Goal: Find specific page/section: Find specific page/section

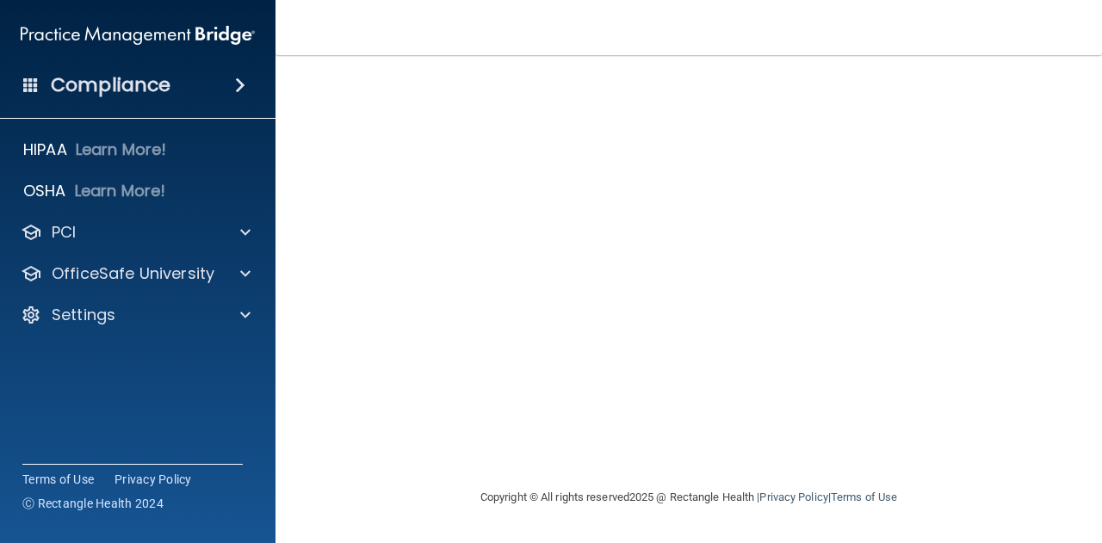
click at [235, 87] on span at bounding box center [240, 85] width 10 height 21
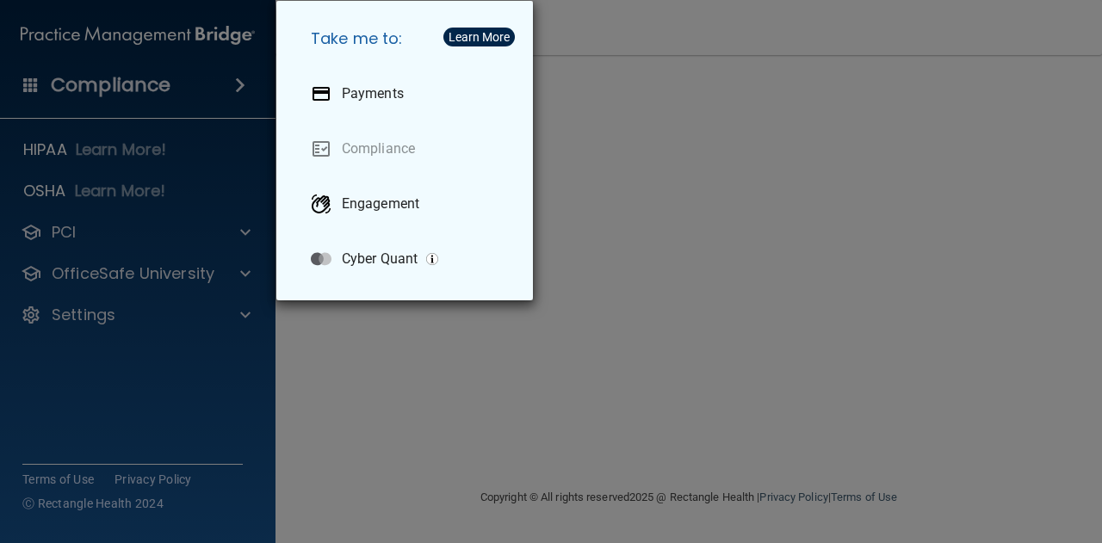
click at [334, 320] on div "Take me to: Payments Compliance Engagement Cyber Quant" at bounding box center [551, 271] width 1102 height 543
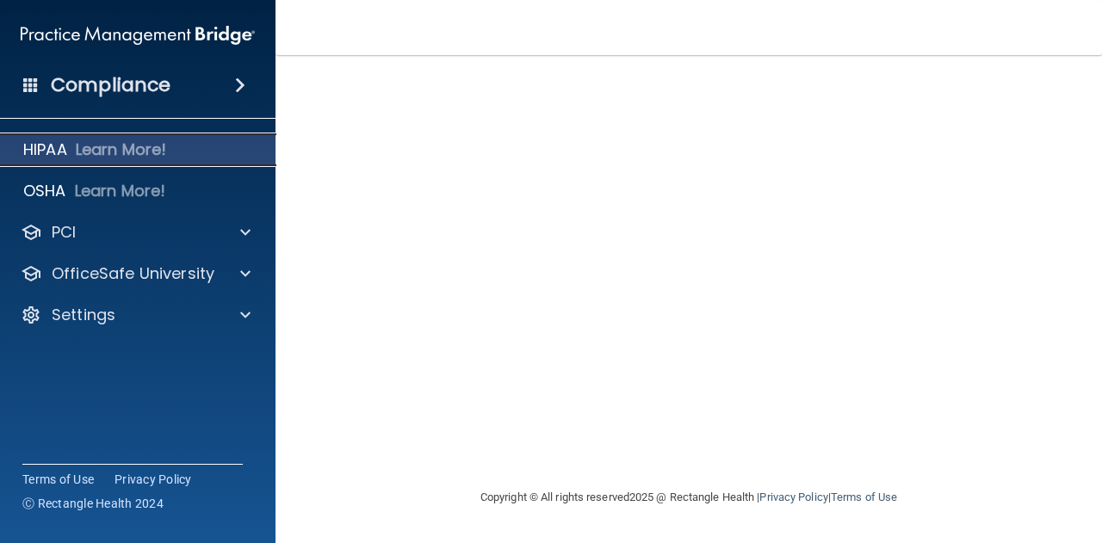
click at [59, 152] on p "HIPAA" at bounding box center [45, 149] width 44 height 21
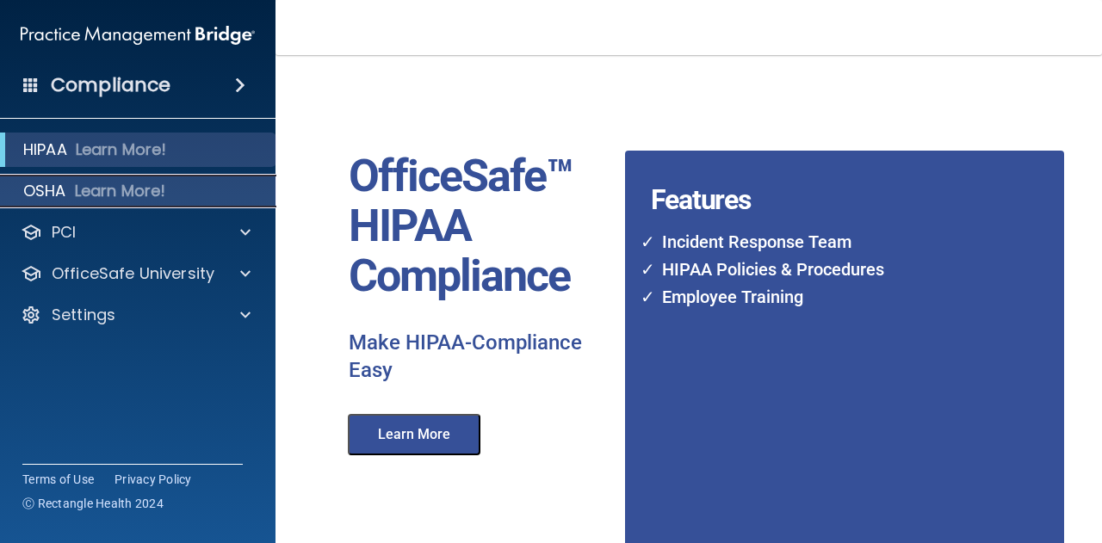
click at [75, 197] on p "Learn More!" at bounding box center [120, 191] width 91 height 21
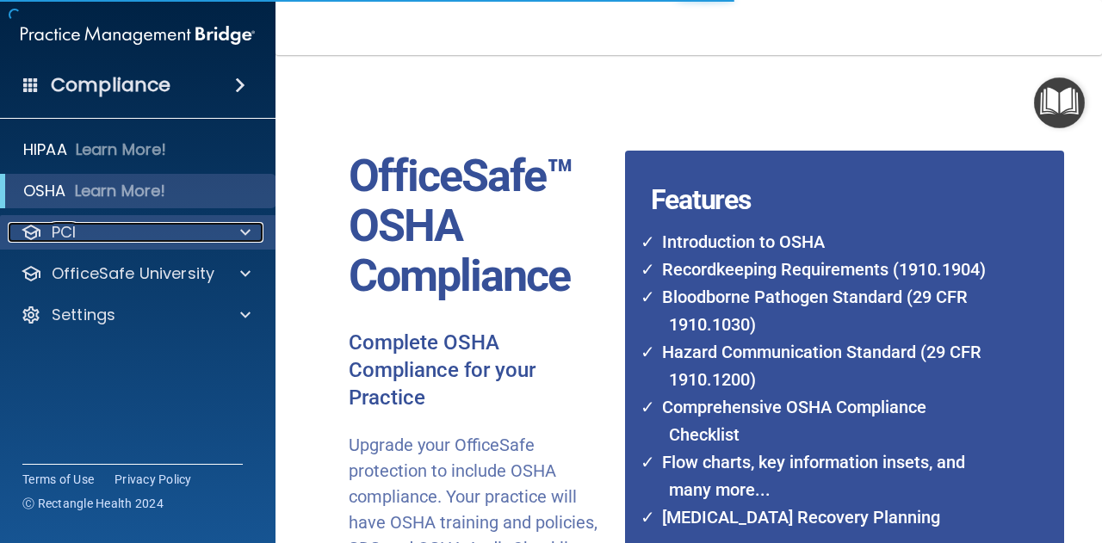
click at [241, 230] on span at bounding box center [245, 232] width 10 height 21
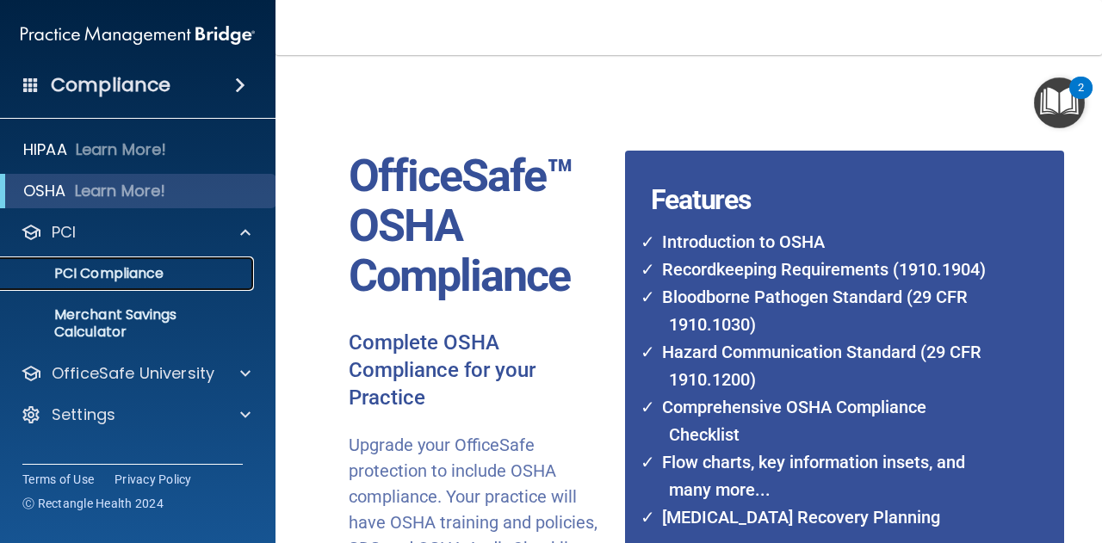
click at [123, 272] on p "PCI Compliance" at bounding box center [128, 273] width 235 height 17
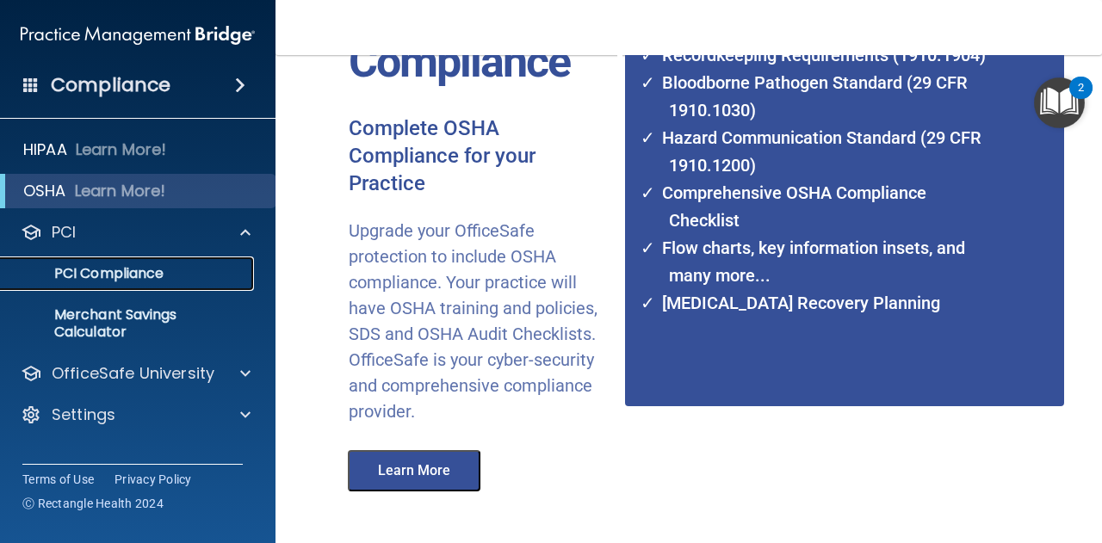
scroll to position [268, 0]
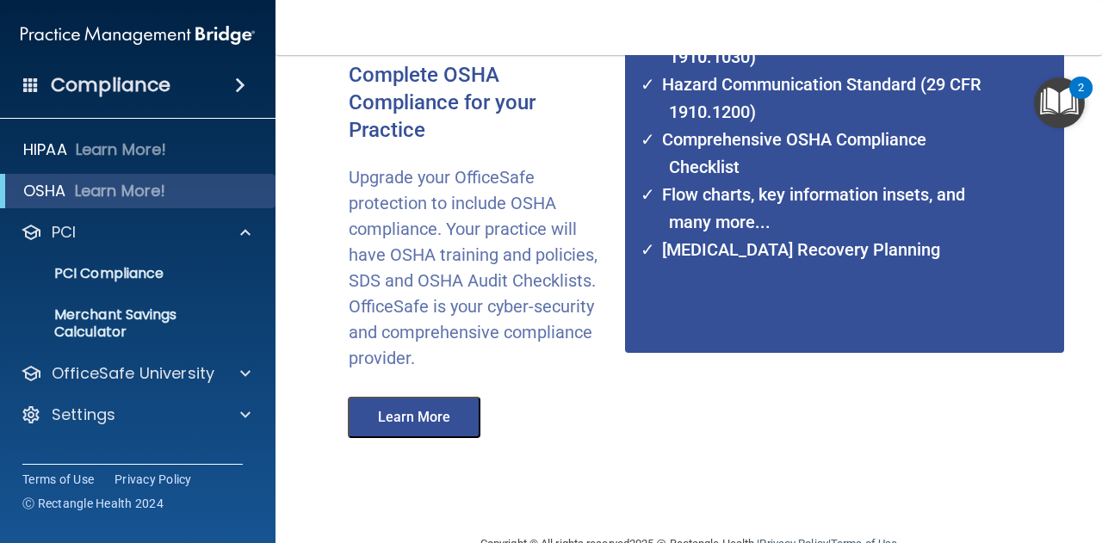
click at [130, 83] on h4 "Compliance" at bounding box center [111, 85] width 120 height 24
